Goal: Entertainment & Leisure: Consume media (video, audio)

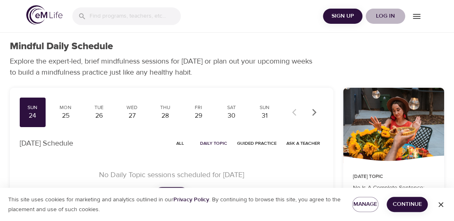
click at [385, 15] on span "Log in" at bounding box center [385, 16] width 33 height 10
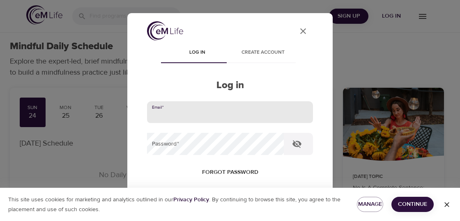
click at [181, 112] on input "email" at bounding box center [230, 112] width 166 height 22
type input "[EMAIL_ADDRESS][DOMAIN_NAME]"
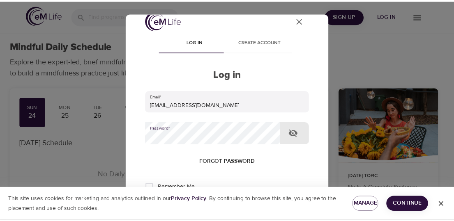
scroll to position [52, 0]
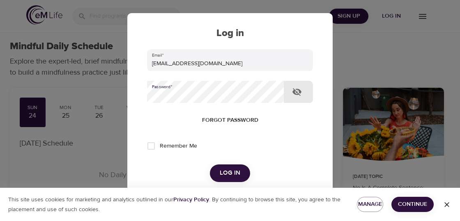
click at [221, 174] on span "Log in" at bounding box center [230, 173] width 21 height 11
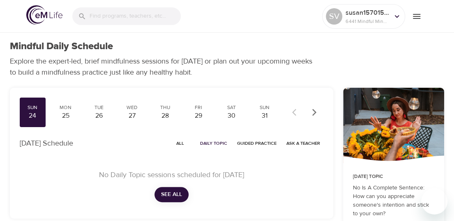
checkbox input "true"
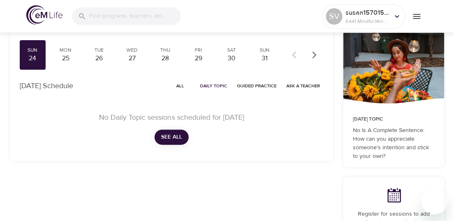
scroll to position [56, 0]
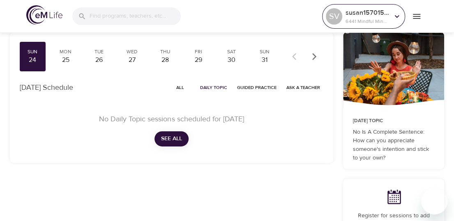
click at [399, 17] on icon at bounding box center [396, 16] width 9 height 9
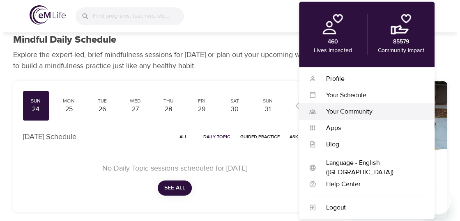
scroll to position [4, 0]
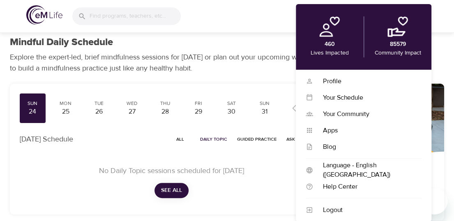
click at [253, 26] on div "SV susan1570157813 6441 Mindful Minutes" at bounding box center [227, 16] width 454 height 33
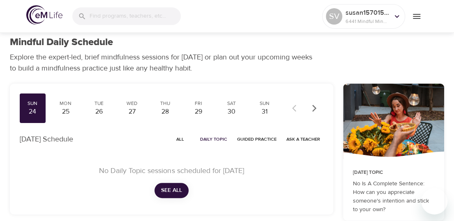
click at [414, 17] on icon "menu" at bounding box center [416, 16] width 10 height 10
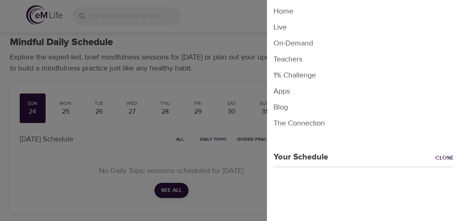
click at [299, 39] on li "On-Demand" at bounding box center [363, 43] width 193 height 16
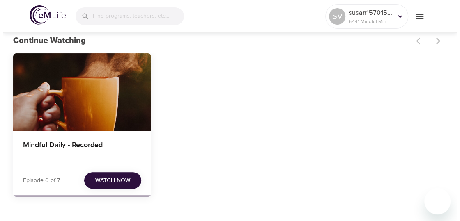
scroll to position [52, 0]
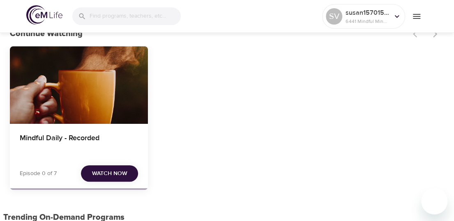
click at [101, 172] on span "Watch Now" at bounding box center [109, 174] width 35 height 10
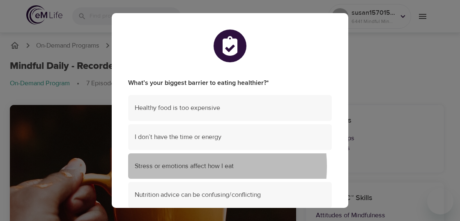
click at [191, 166] on span "Stress or emotions affect how I eat" at bounding box center [230, 166] width 190 height 9
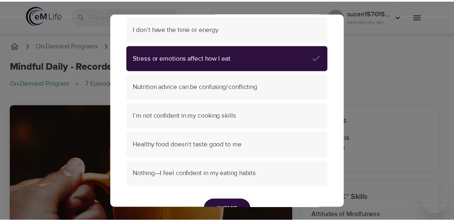
scroll to position [113, 0]
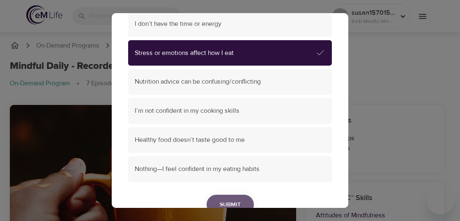
click at [222, 202] on span "Submit" at bounding box center [230, 205] width 21 height 10
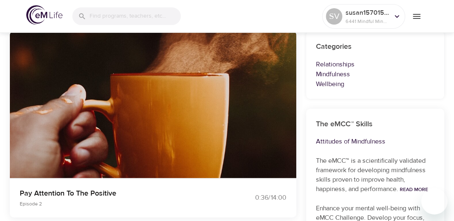
scroll to position [71, 0]
